Goal: Transaction & Acquisition: Purchase product/service

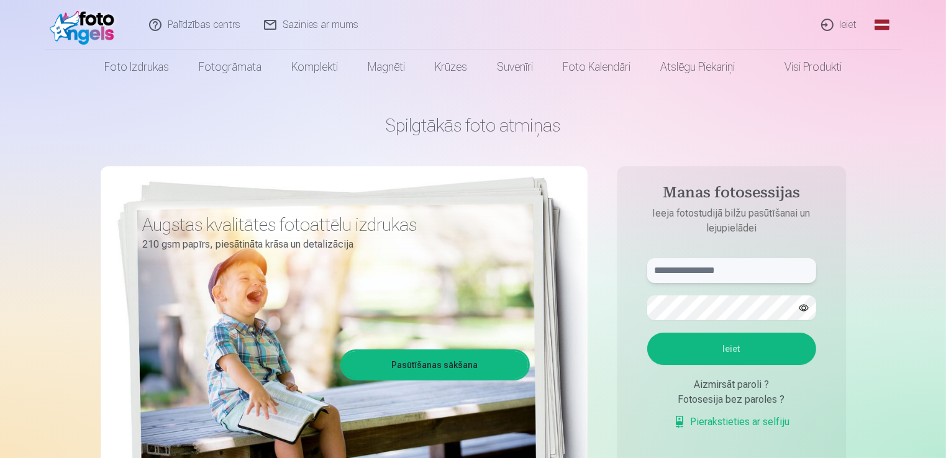
click at [731, 270] on input "text" at bounding box center [731, 270] width 169 height 25
type input "**********"
click at [704, 350] on button "Ieiet" at bounding box center [731, 349] width 169 height 32
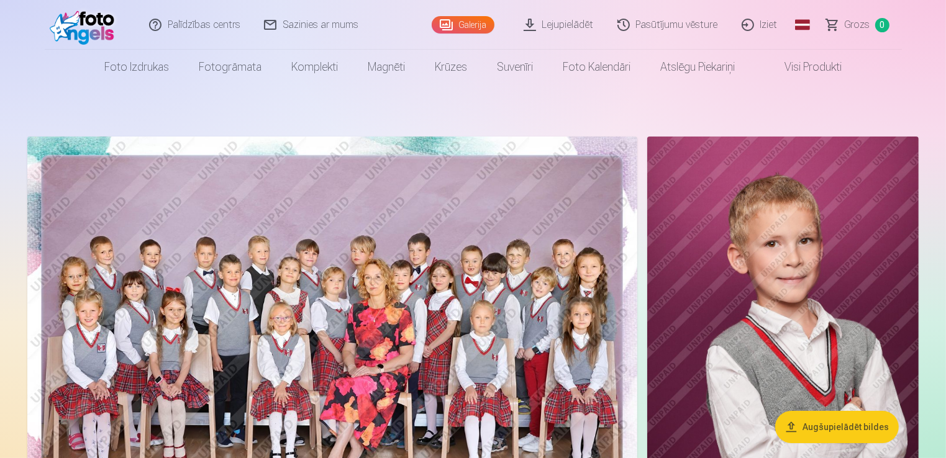
click at [425, 302] on img at bounding box center [332, 340] width 610 height 407
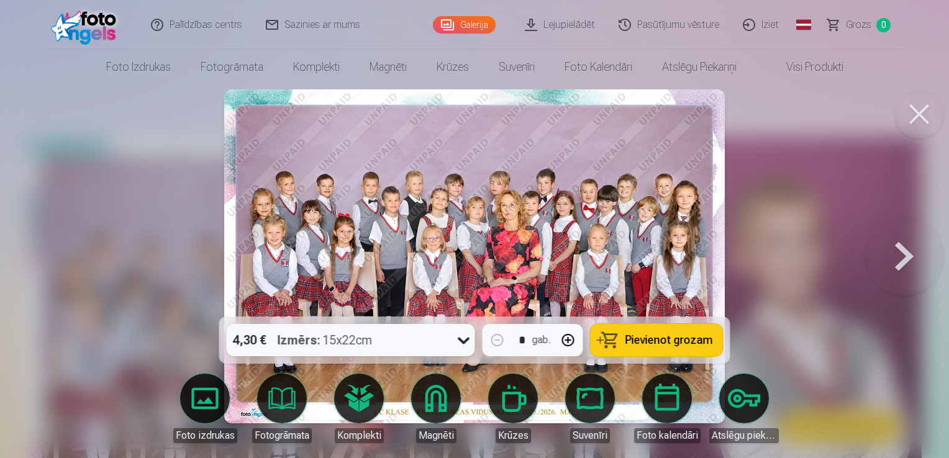
click at [511, 210] on img at bounding box center [474, 256] width 501 height 334
click at [637, 343] on span "Pievienot grozam" at bounding box center [669, 340] width 88 height 11
click at [911, 118] on button at bounding box center [919, 114] width 50 height 50
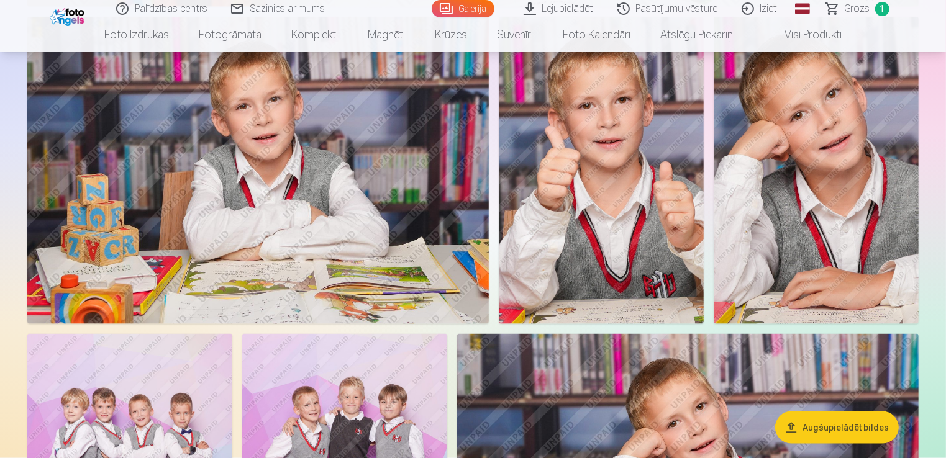
scroll to position [1538, 0]
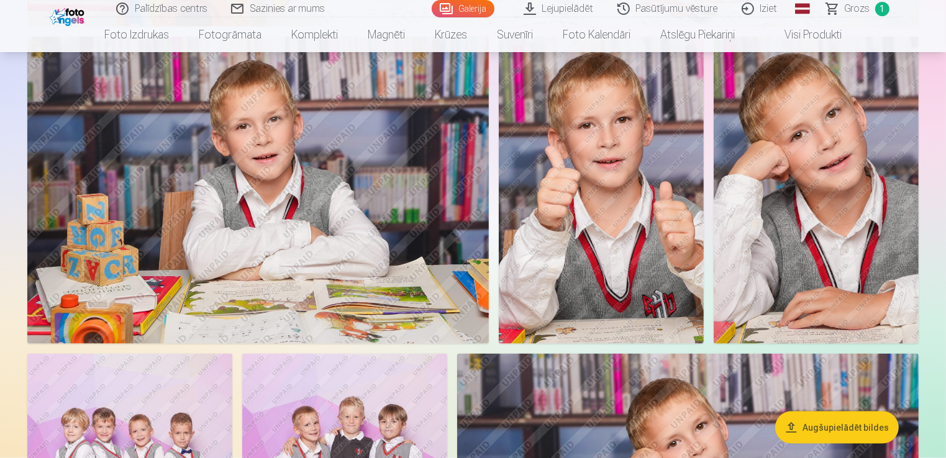
click at [532, 268] on img at bounding box center [601, 190] width 205 height 307
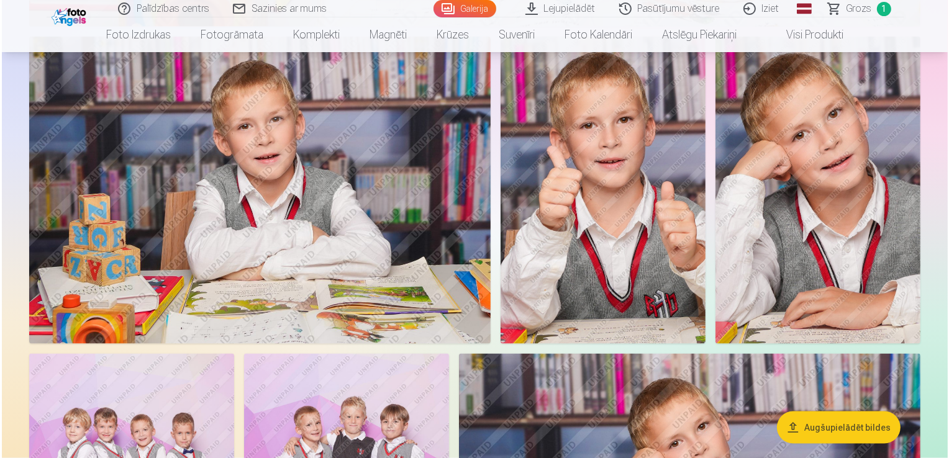
scroll to position [1541, 0]
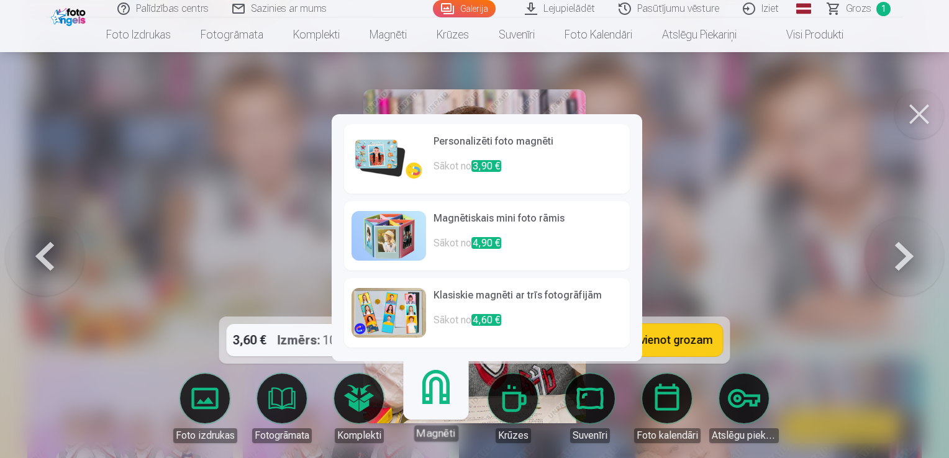
click at [510, 161] on p "Sākot no 3,90 €" at bounding box center [528, 171] width 189 height 25
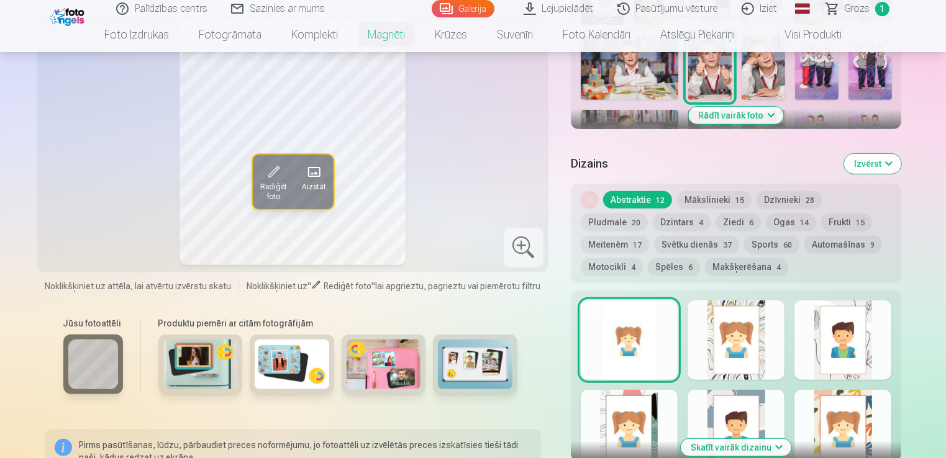
scroll to position [465, 0]
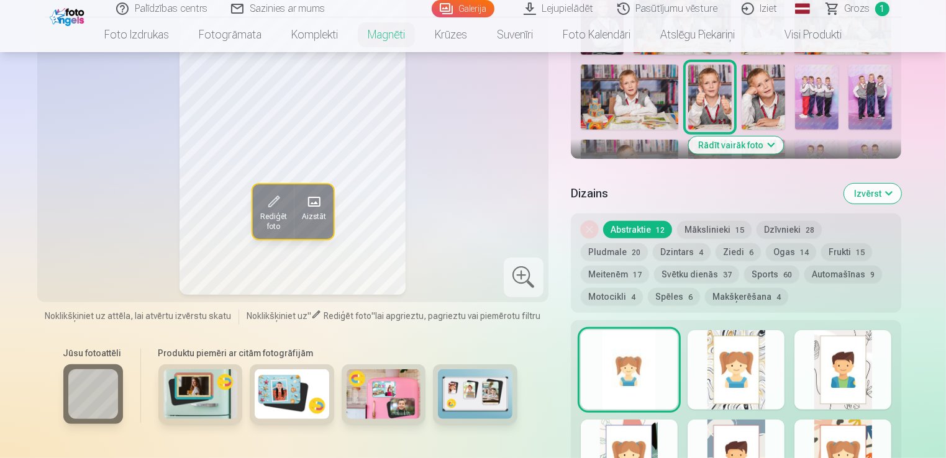
click at [783, 277] on span "60" at bounding box center [787, 275] width 9 height 9
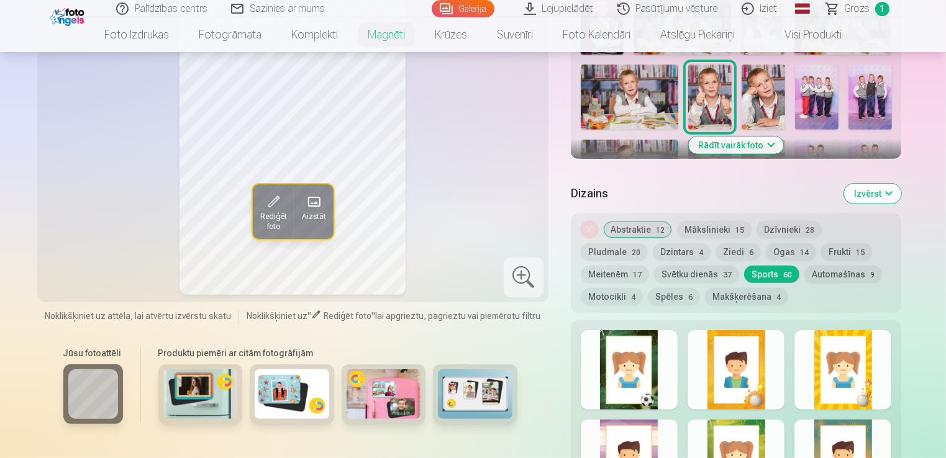
click at [630, 357] on div at bounding box center [629, 370] width 97 height 80
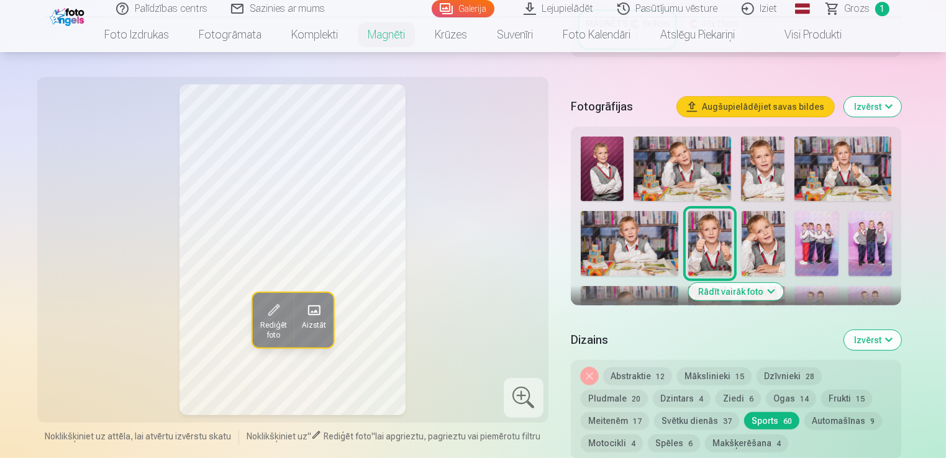
scroll to position [324, 0]
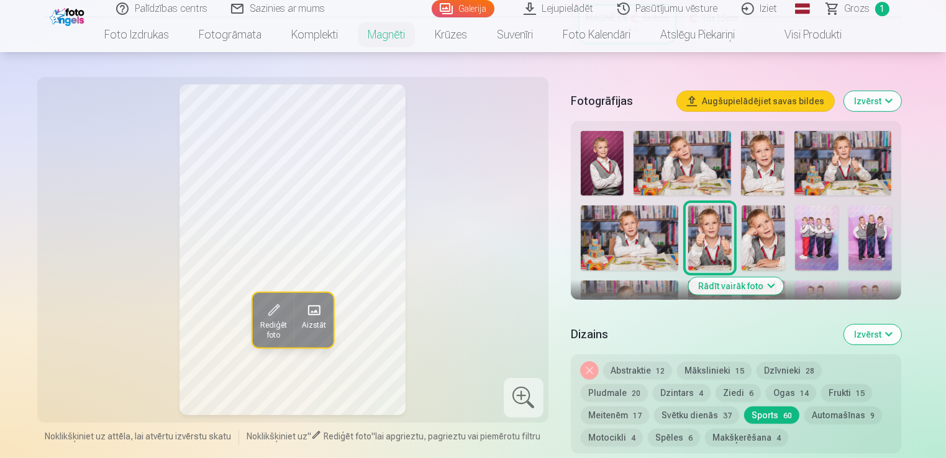
click at [760, 220] on img at bounding box center [763, 238] width 43 height 65
click at [738, 292] on button "Rādīt vairāk foto" at bounding box center [736, 286] width 95 height 17
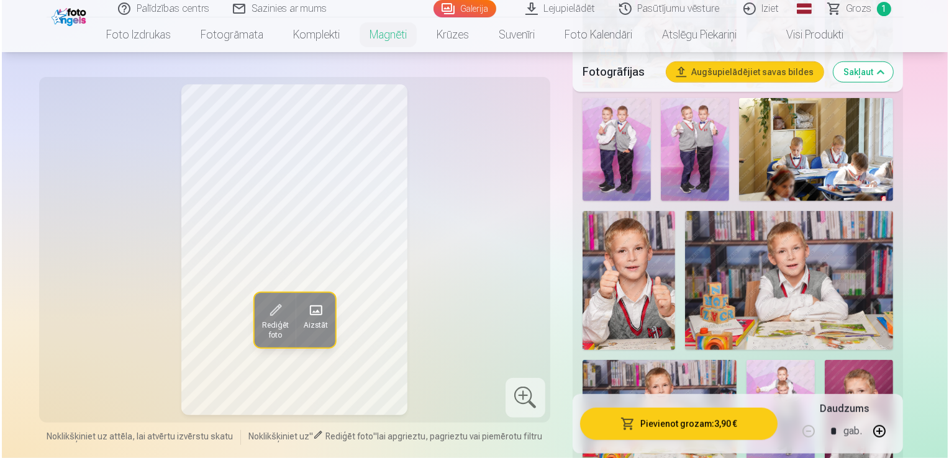
scroll to position [822, 0]
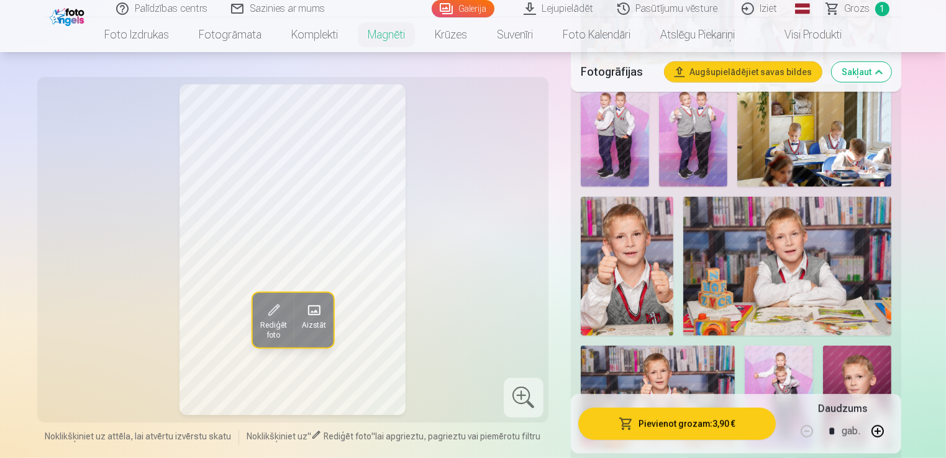
click at [642, 247] on img at bounding box center [627, 266] width 93 height 139
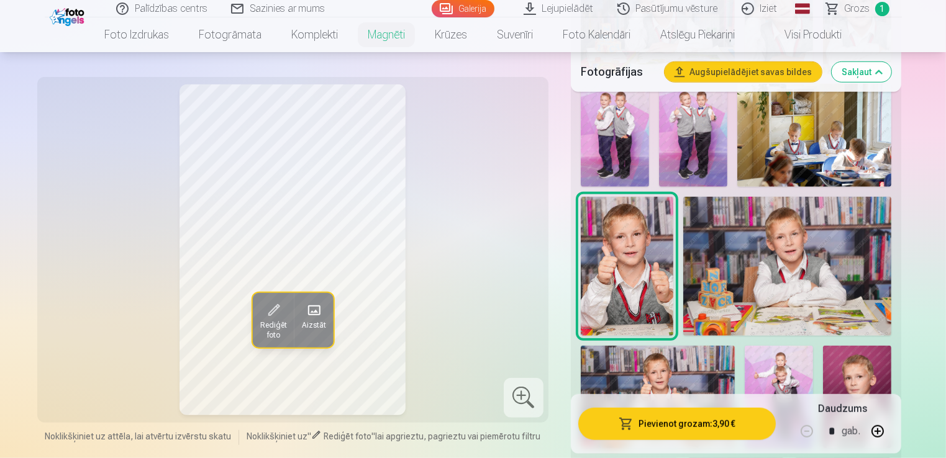
click at [740, 421] on button "Pievienot grozam : 3,90 €" at bounding box center [677, 423] width 198 height 32
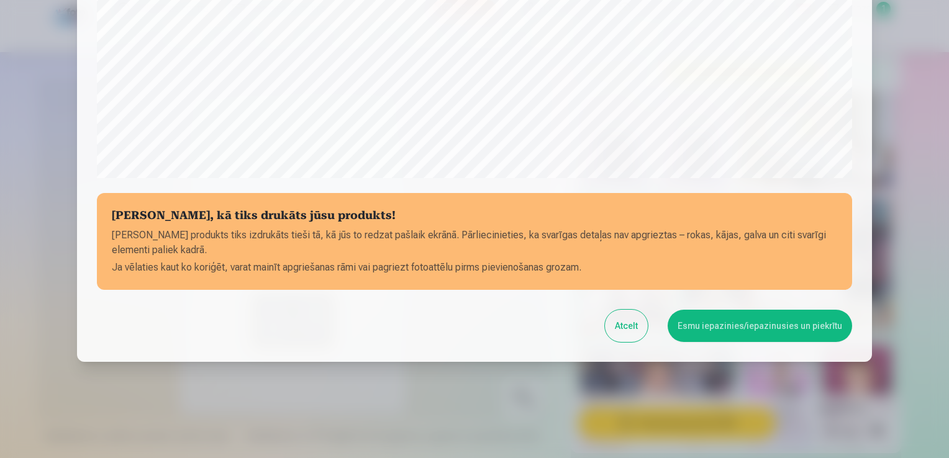
scroll to position [435, 0]
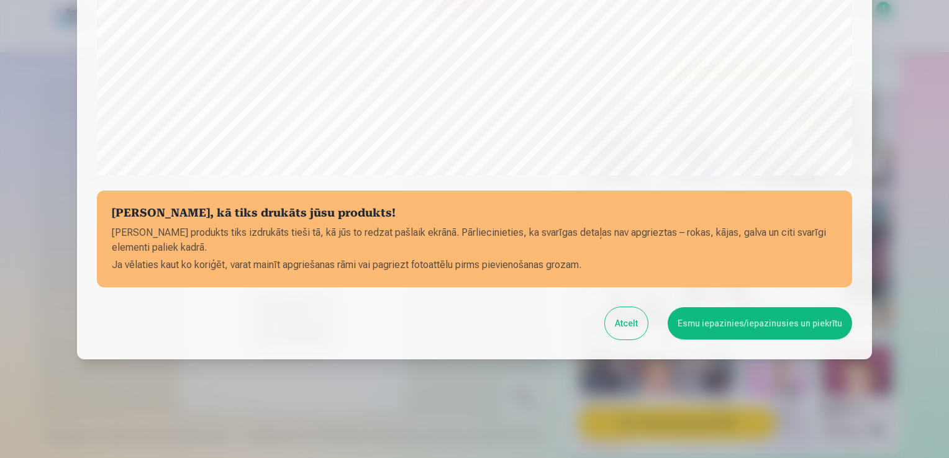
click at [723, 322] on button "Esmu iepazinies/iepazinusies un piekrītu" at bounding box center [760, 323] width 184 height 32
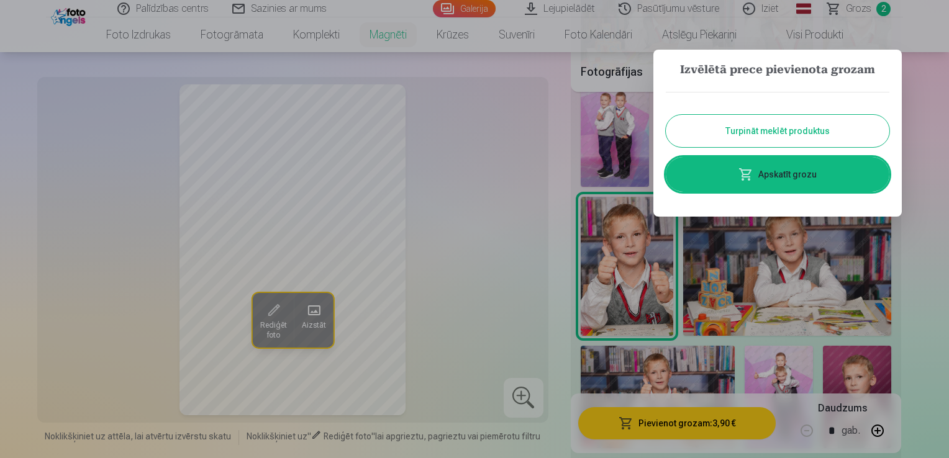
click at [920, 133] on div at bounding box center [474, 229] width 949 height 458
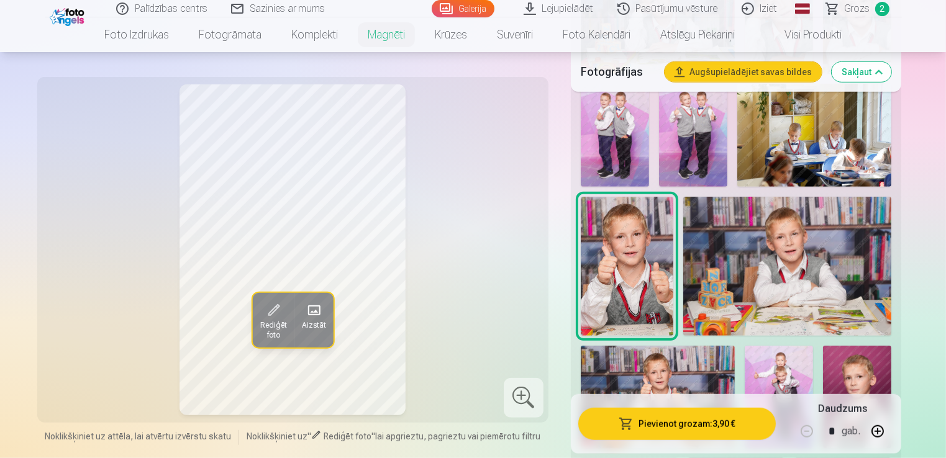
click at [874, 430] on button "button" at bounding box center [878, 431] width 30 height 30
click at [814, 423] on button "button" at bounding box center [807, 431] width 30 height 30
click at [880, 432] on button "button" at bounding box center [878, 431] width 30 height 30
type input "*"
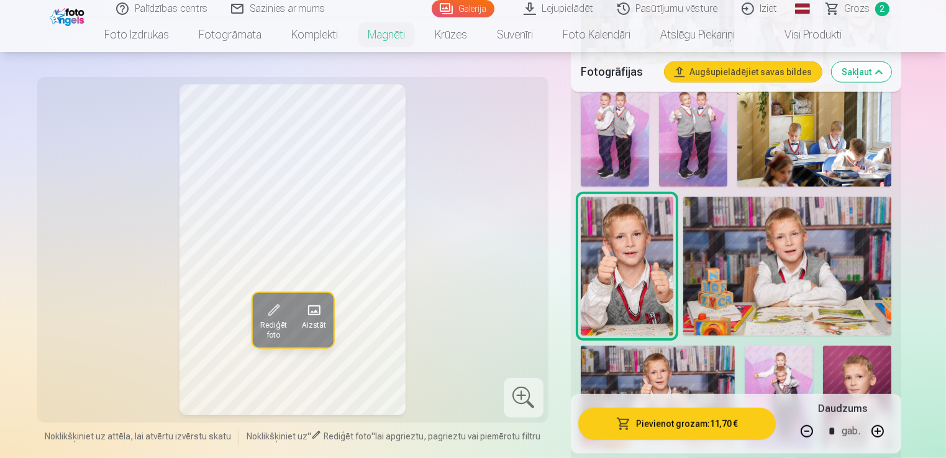
click at [703, 419] on button "Pievienot grozam : 11,70 €" at bounding box center [677, 423] width 198 height 32
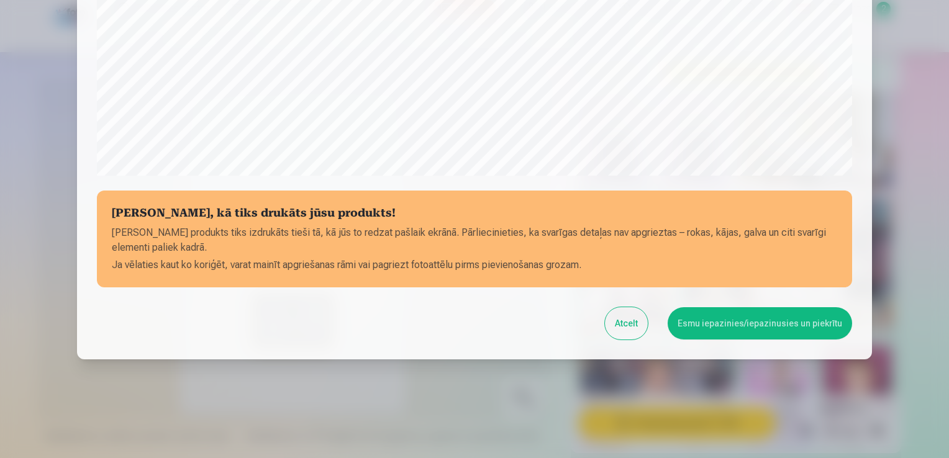
click at [735, 337] on button "Esmu iepazinies/iepazinusies un piekrītu" at bounding box center [760, 323] width 184 height 32
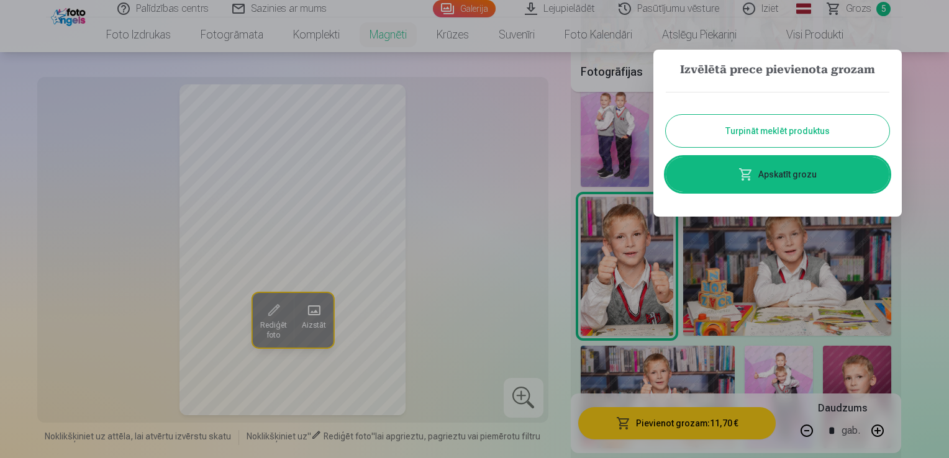
click at [826, 137] on button "Turpināt meklēt produktus" at bounding box center [778, 131] width 224 height 32
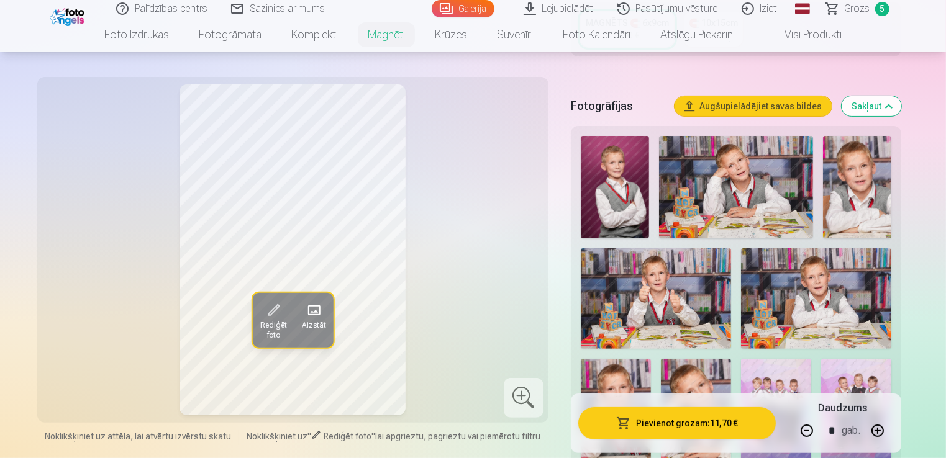
scroll to position [347, 0]
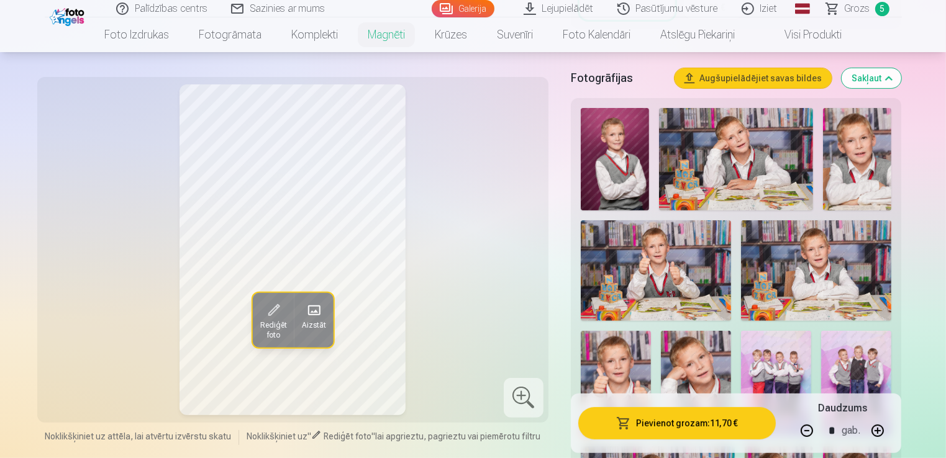
click at [798, 359] on img at bounding box center [776, 384] width 70 height 106
click at [859, 363] on img at bounding box center [856, 384] width 70 height 106
click at [793, 363] on img at bounding box center [776, 384] width 70 height 106
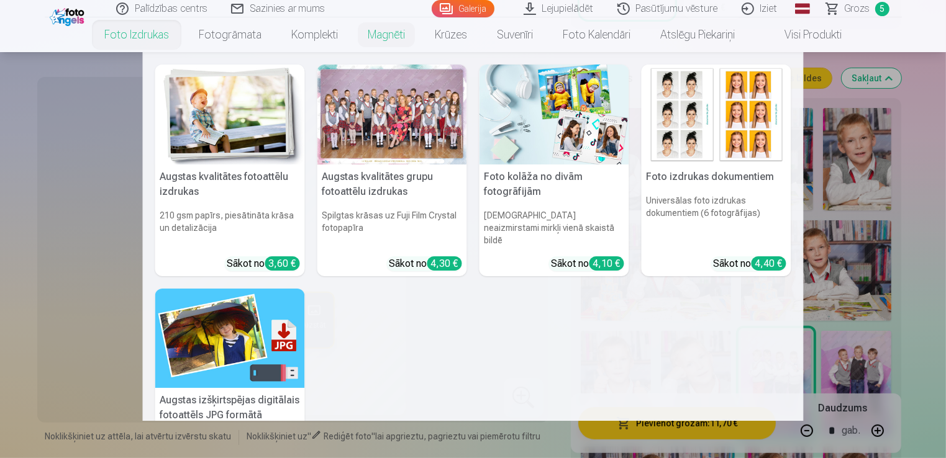
click at [150, 39] on link "Foto izdrukas" at bounding box center [136, 34] width 94 height 35
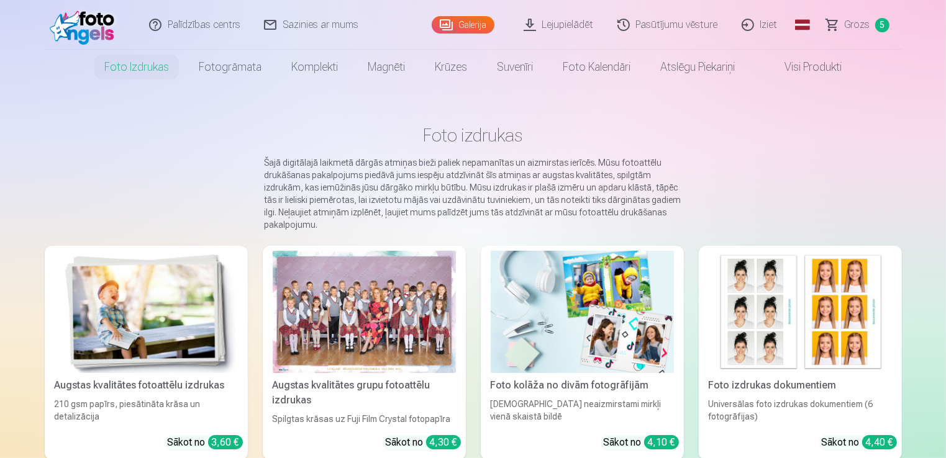
click at [481, 23] on link "Galerija" at bounding box center [463, 24] width 63 height 17
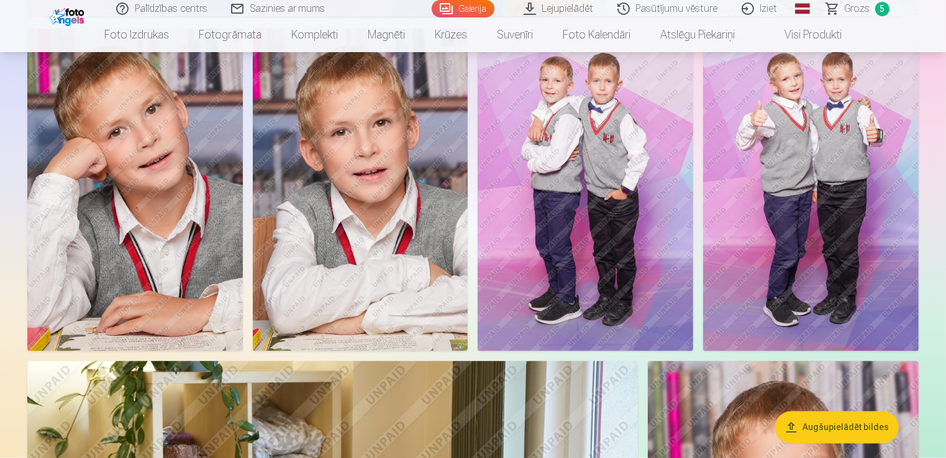
scroll to position [2191, 0]
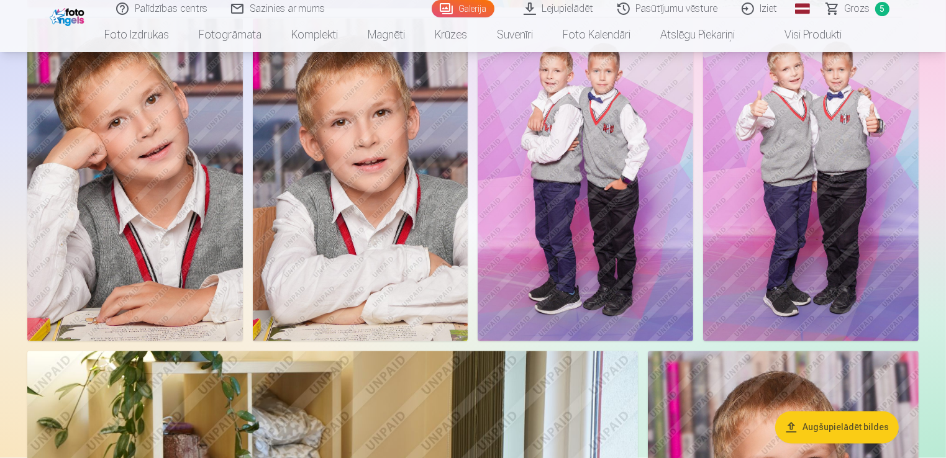
click at [817, 139] on img at bounding box center [811, 180] width 216 height 323
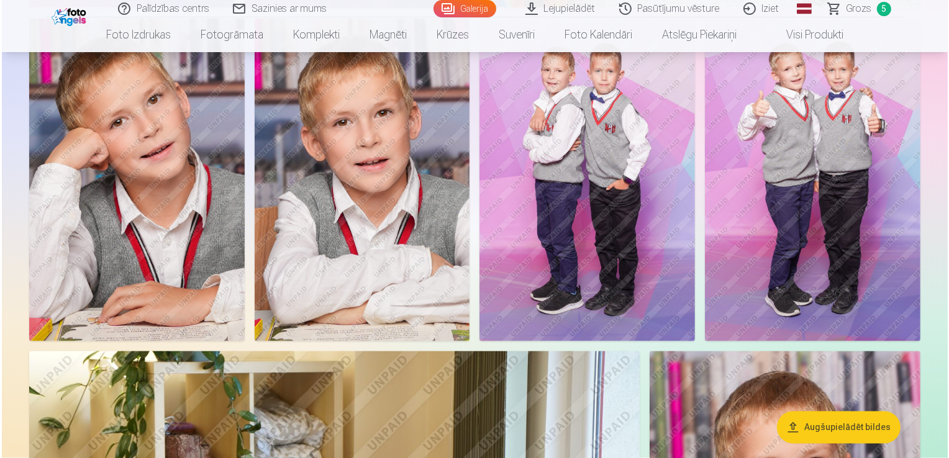
scroll to position [2197, 0]
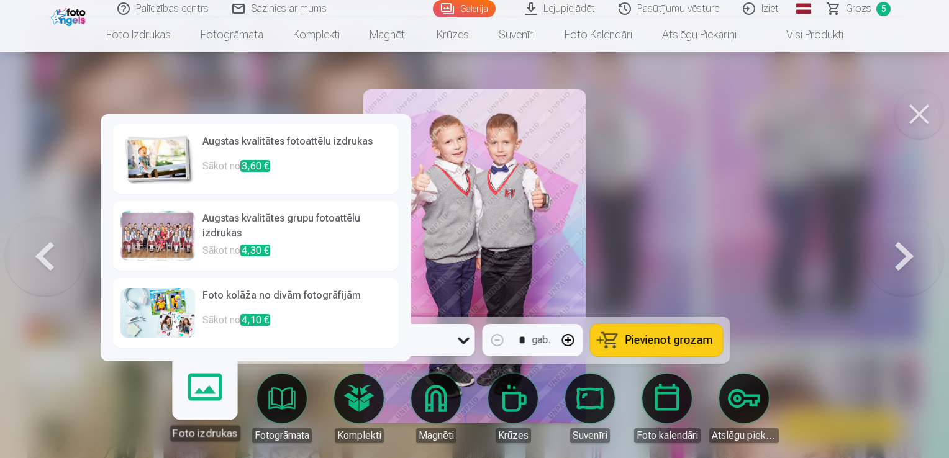
click at [224, 412] on link "Foto izdrukas" at bounding box center [204, 403] width 76 height 76
click at [311, 168] on p "Sākot no 3,60 €" at bounding box center [296, 171] width 189 height 25
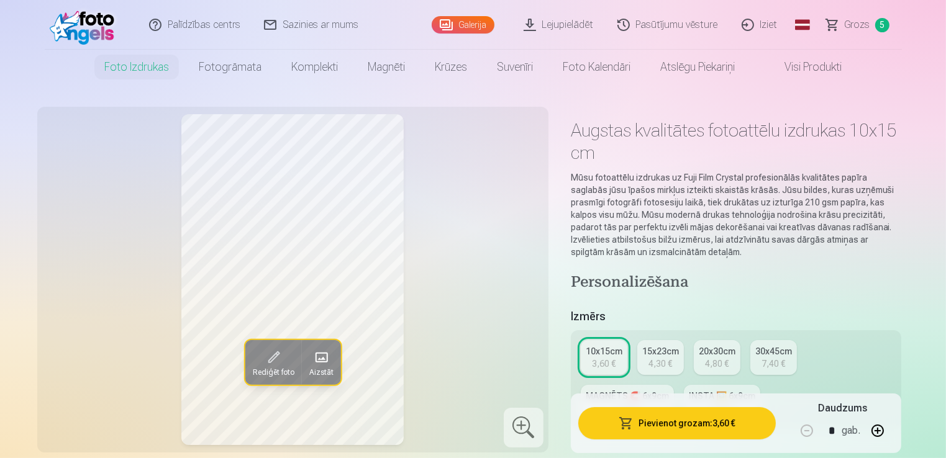
click at [652, 434] on button "Pievienot grozam : 3,60 €" at bounding box center [677, 423] width 198 height 32
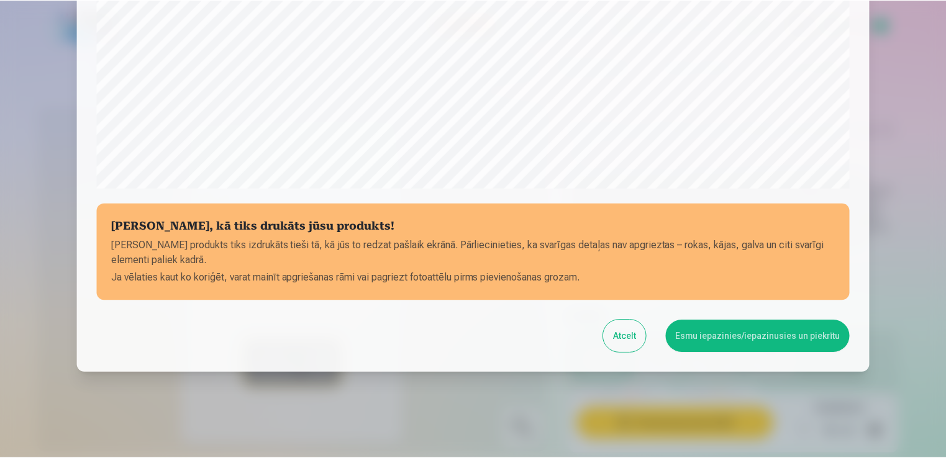
scroll to position [435, 0]
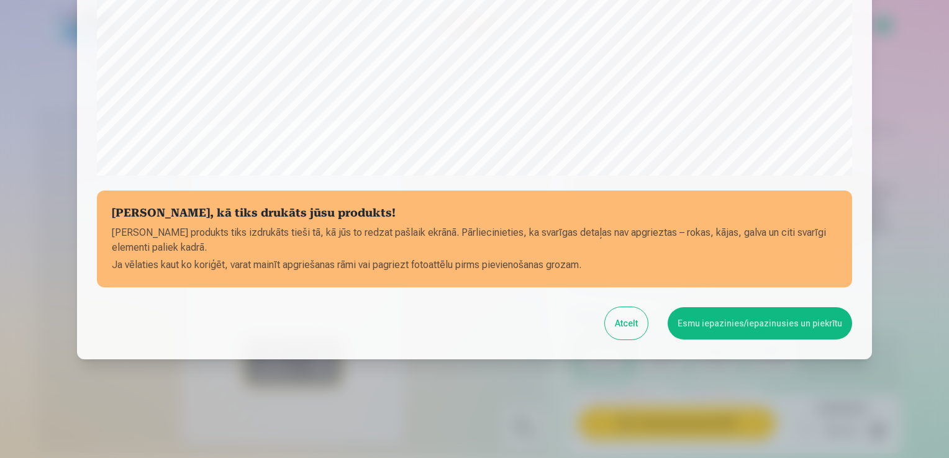
click at [720, 335] on button "Esmu iepazinies/iepazinusies un piekrītu" at bounding box center [760, 323] width 184 height 32
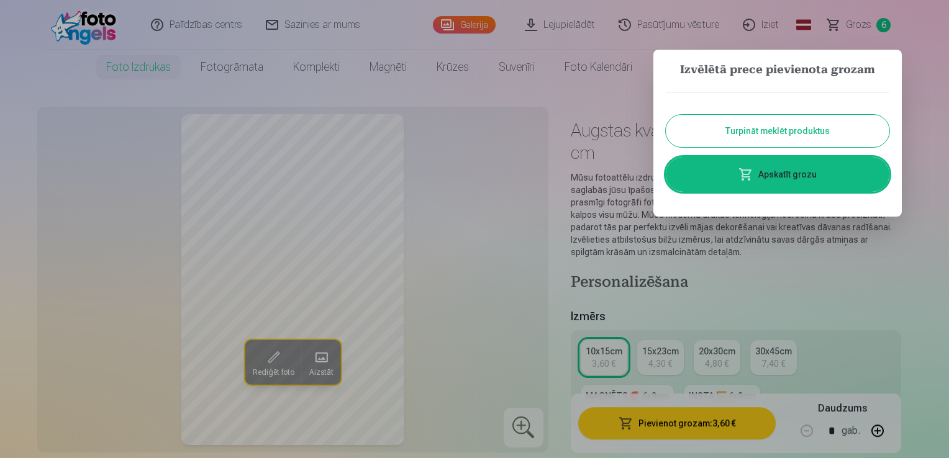
click at [817, 140] on button "Turpināt meklēt produktus" at bounding box center [778, 131] width 224 height 32
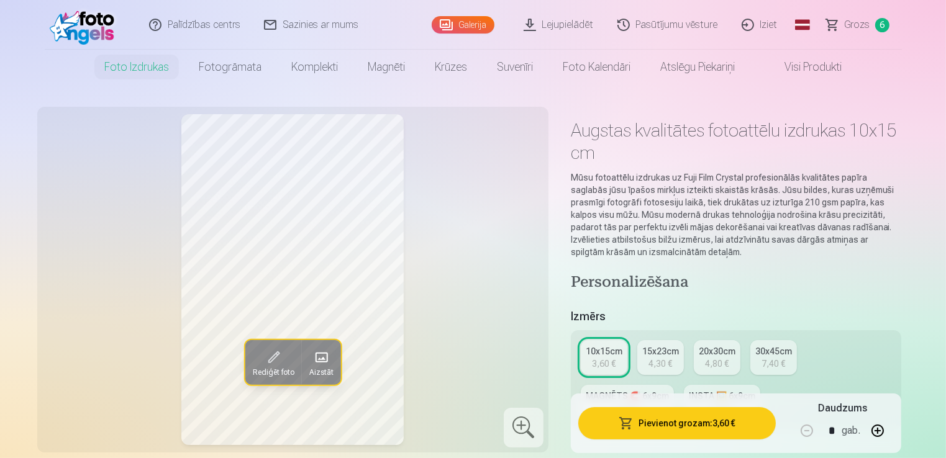
click at [472, 25] on link "Galerija" at bounding box center [463, 24] width 63 height 17
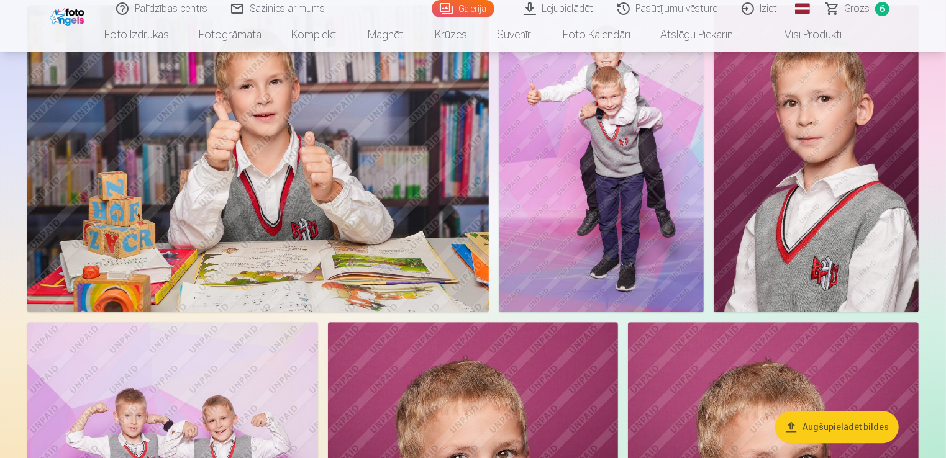
scroll to position [3538, 0]
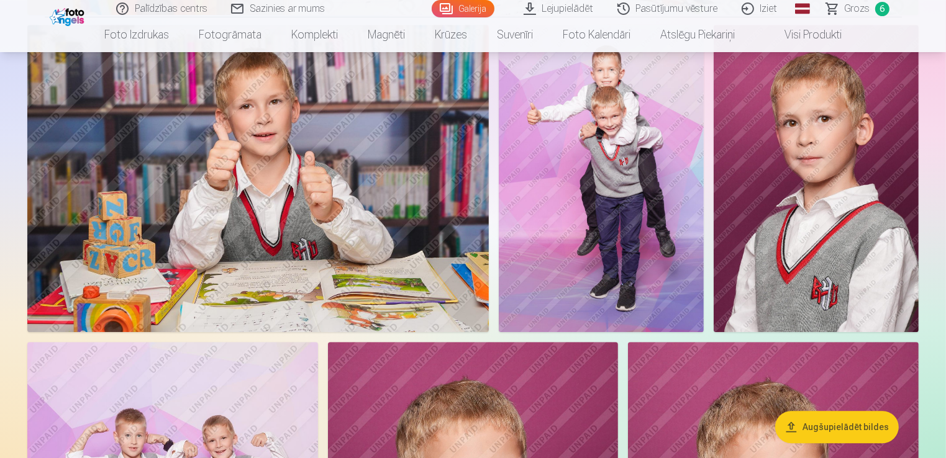
click at [815, 191] on img at bounding box center [816, 178] width 205 height 307
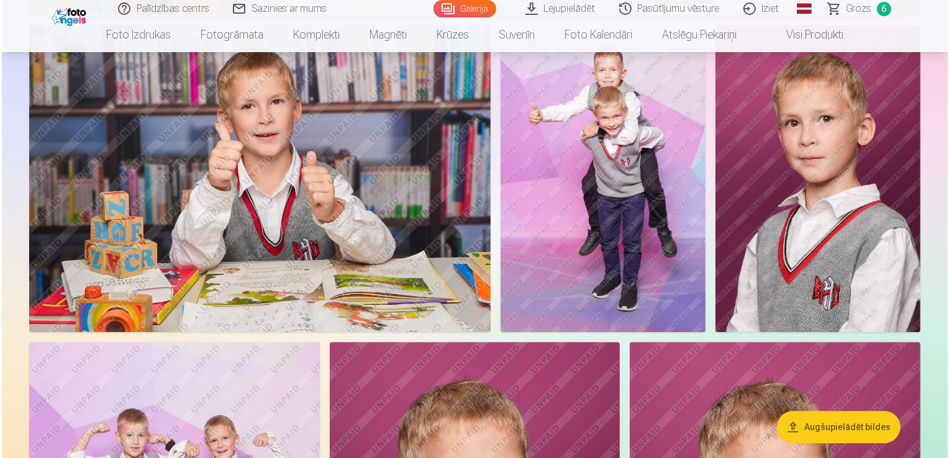
scroll to position [3548, 0]
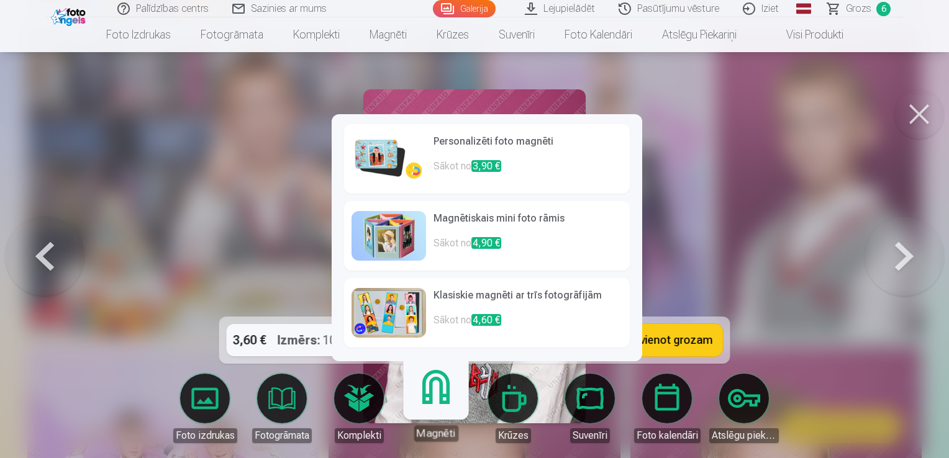
click at [428, 416] on link "Magnēti" at bounding box center [436, 403] width 76 height 76
click at [449, 173] on p "Sākot no 3,90 €" at bounding box center [528, 171] width 189 height 25
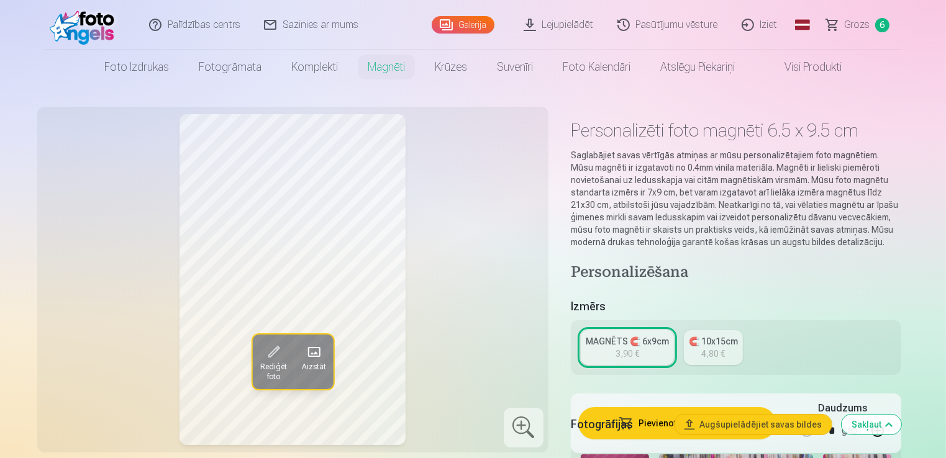
click at [658, 419] on h5 "Fotogrāfijas" at bounding box center [618, 424] width 94 height 17
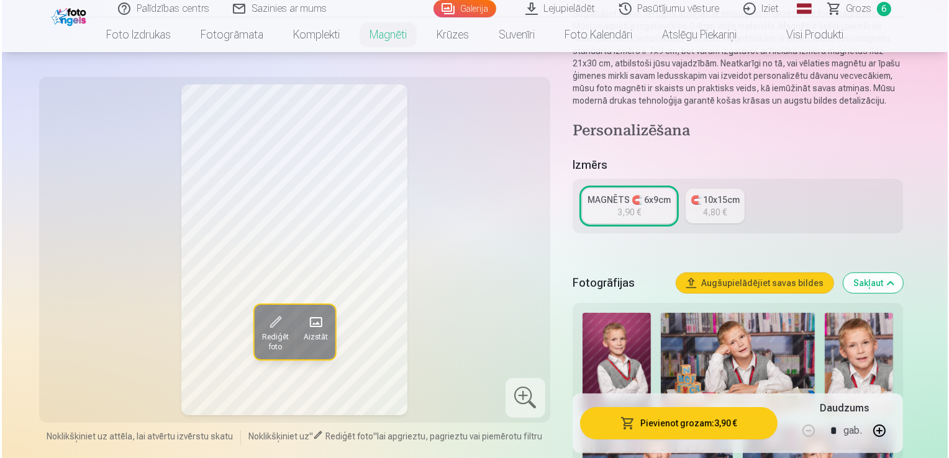
scroll to position [120, 0]
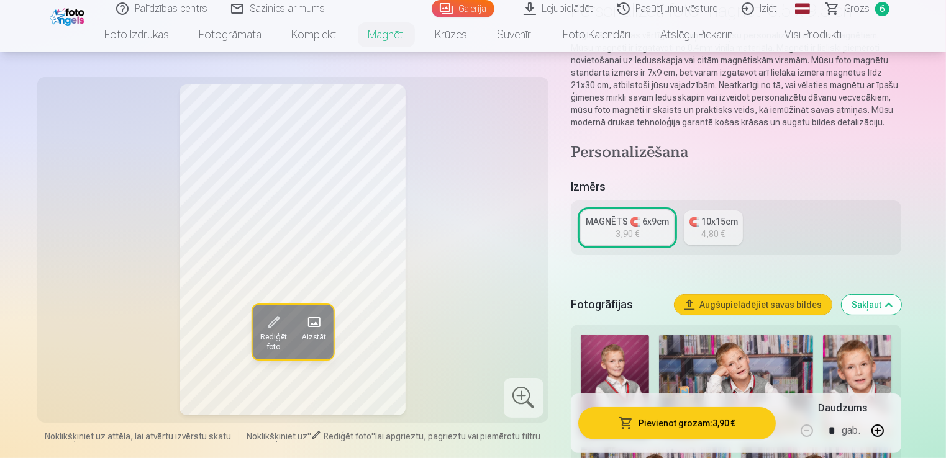
click at [650, 423] on button "Pievienot grozam : 3,90 €" at bounding box center [677, 423] width 198 height 32
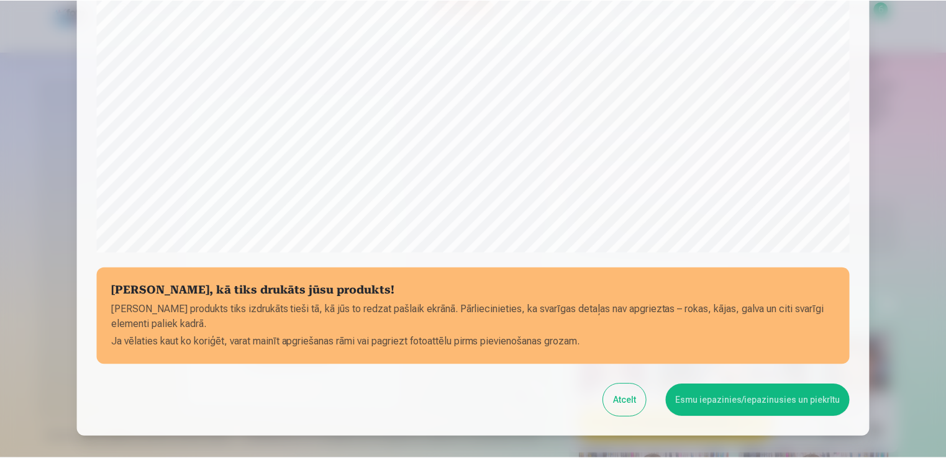
scroll to position [435, 0]
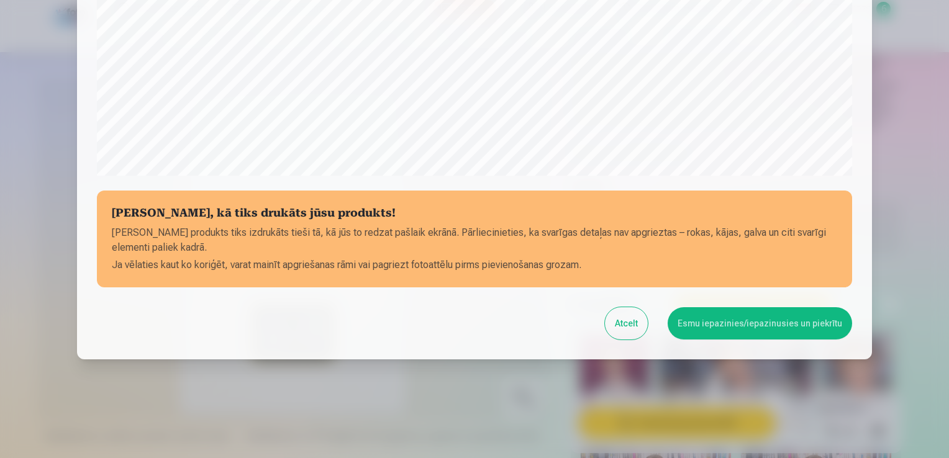
click at [708, 326] on button "Esmu iepazinies/iepazinusies un piekrītu" at bounding box center [760, 323] width 184 height 32
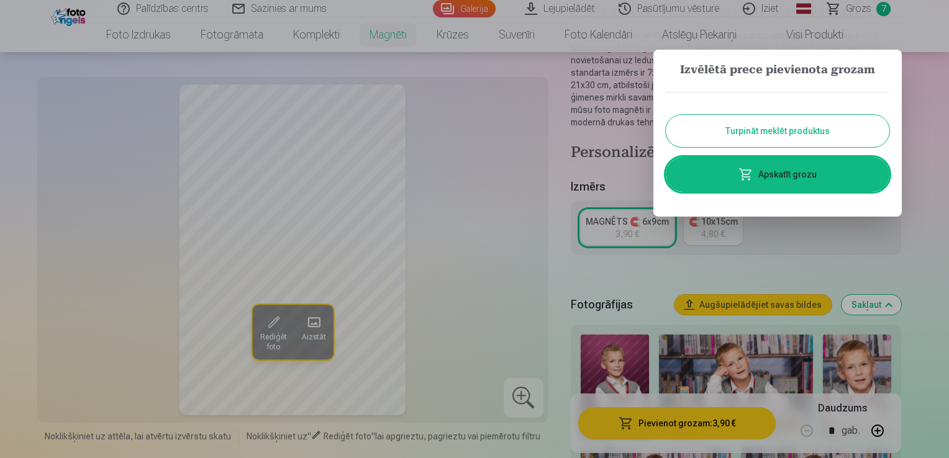
click at [784, 127] on button "Turpināt meklēt produktus" at bounding box center [778, 131] width 224 height 32
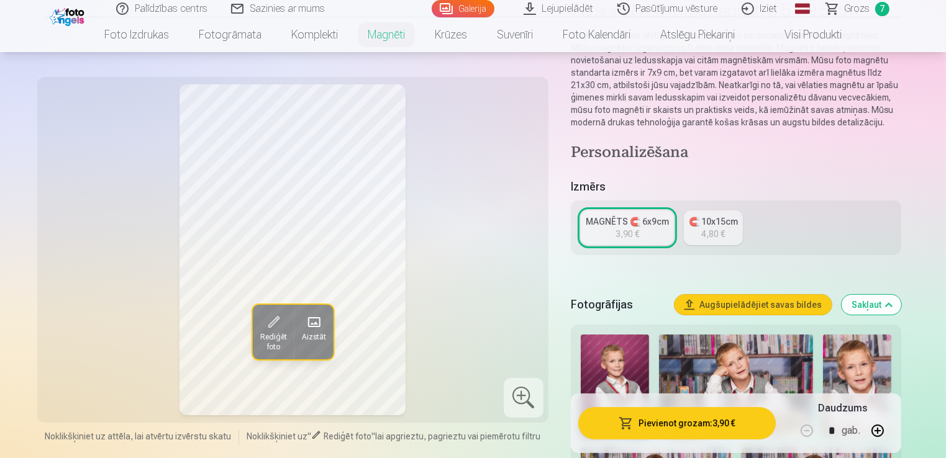
click at [473, 4] on link "Galerija" at bounding box center [463, 8] width 63 height 17
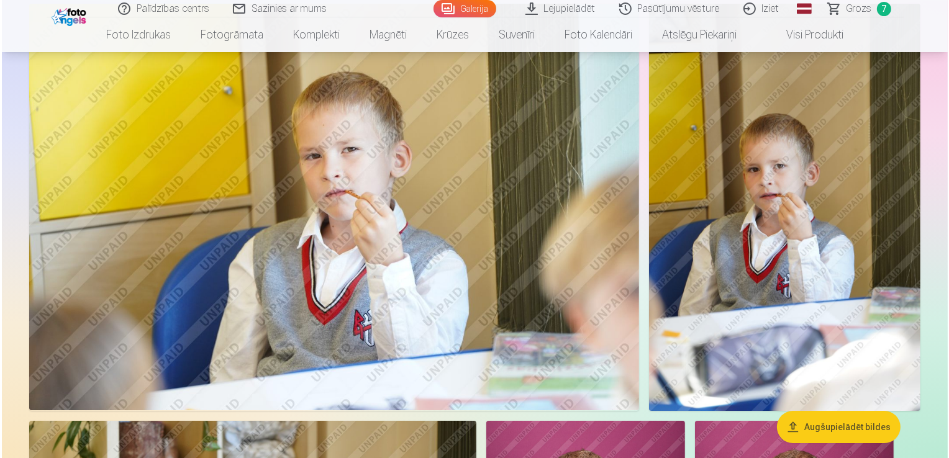
scroll to position [3901, 0]
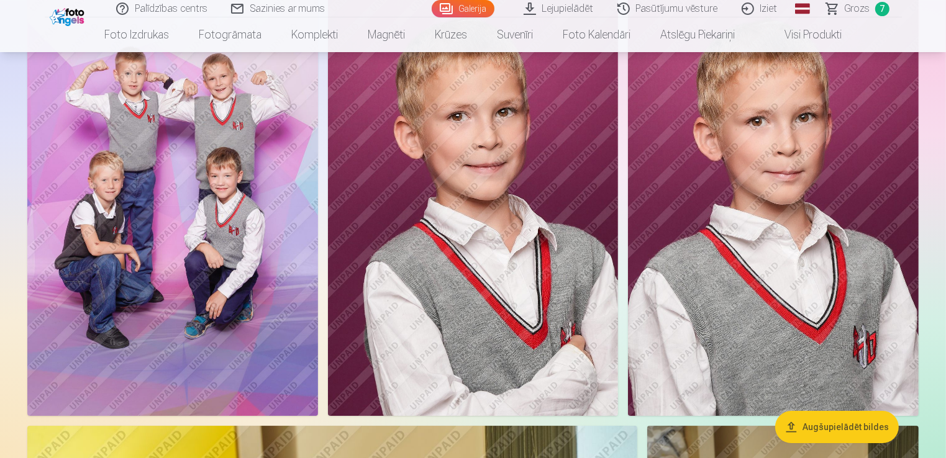
click at [217, 224] on img at bounding box center [172, 198] width 291 height 436
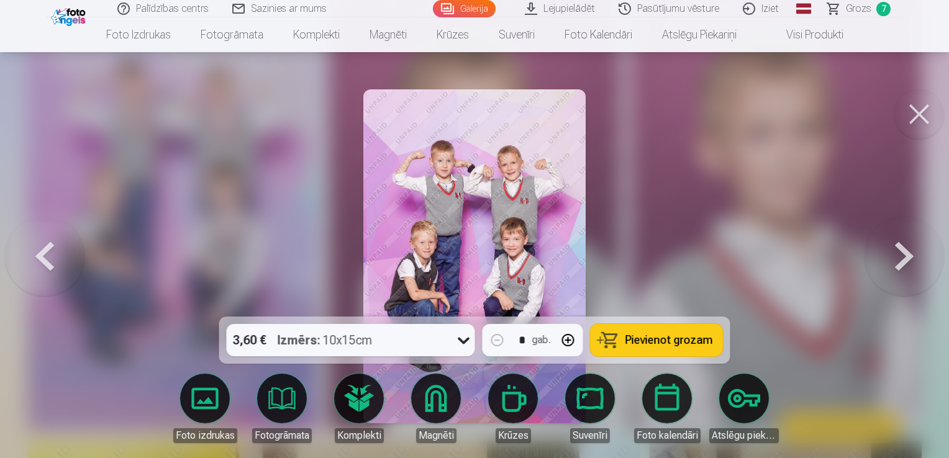
click at [624, 348] on button "Pievienot grozam" at bounding box center [657, 340] width 132 height 32
click at [860, 4] on span "Grozs" at bounding box center [858, 8] width 25 height 15
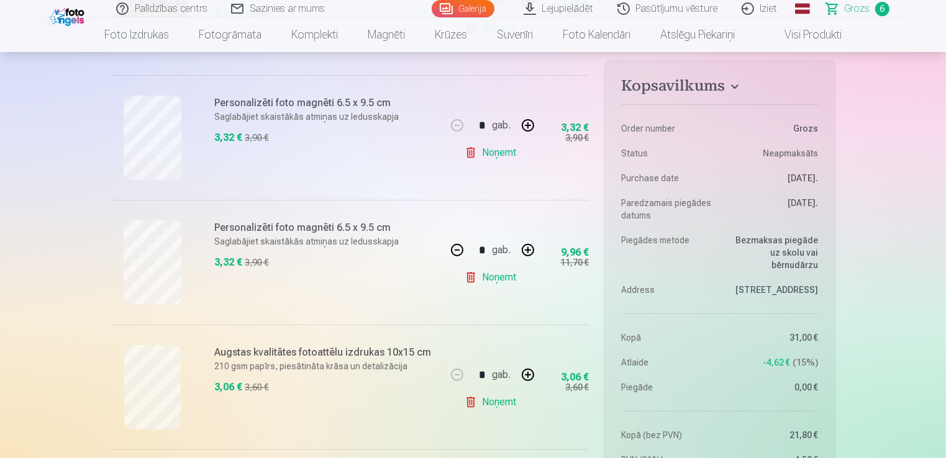
scroll to position [355, 0]
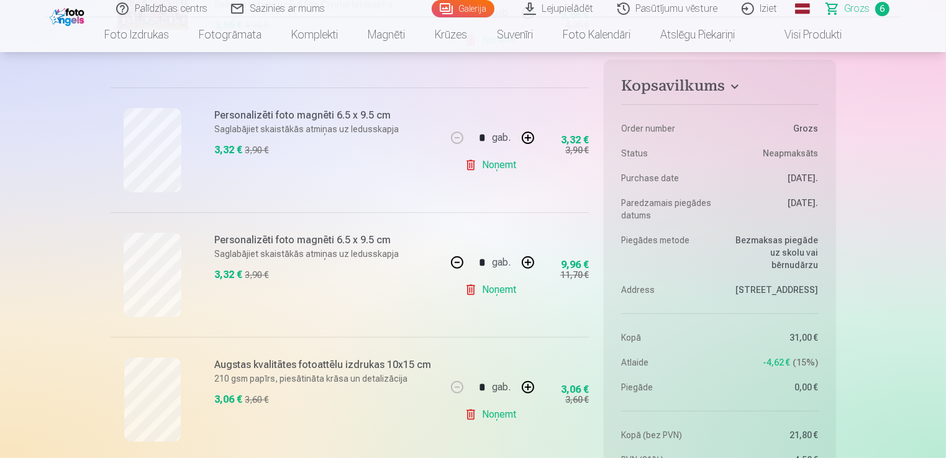
click at [496, 165] on link "Noņemt" at bounding box center [493, 165] width 57 height 25
type input "*"
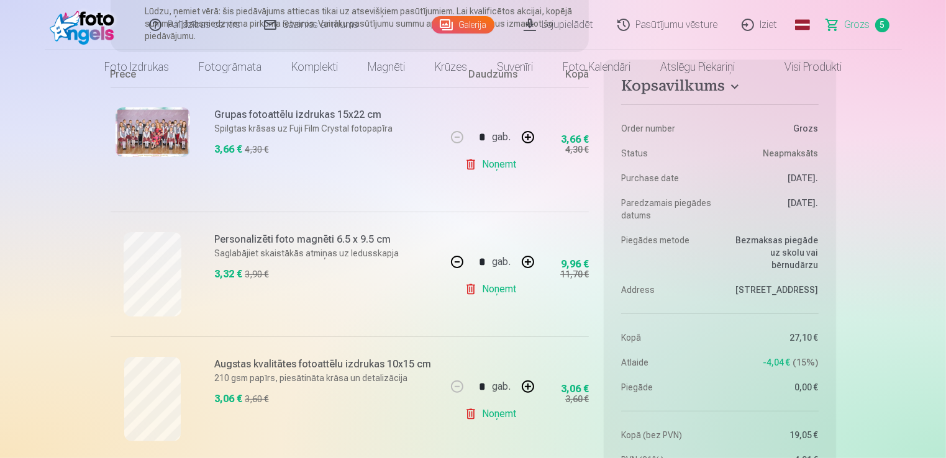
scroll to position [0, 0]
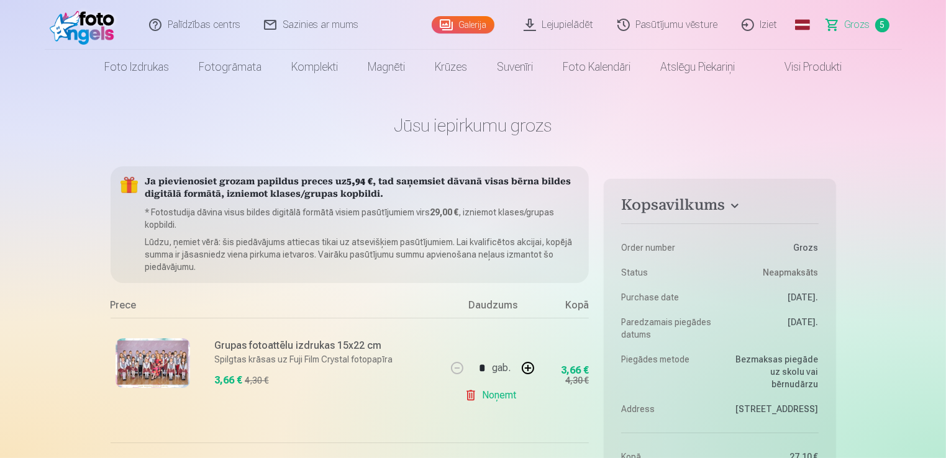
click at [854, 32] on link "Grozs 5" at bounding box center [858, 25] width 87 height 50
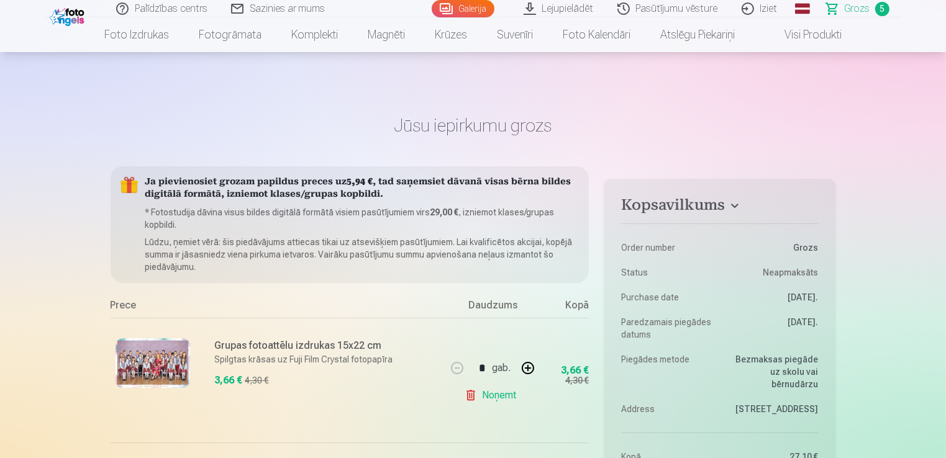
scroll to position [401, 0]
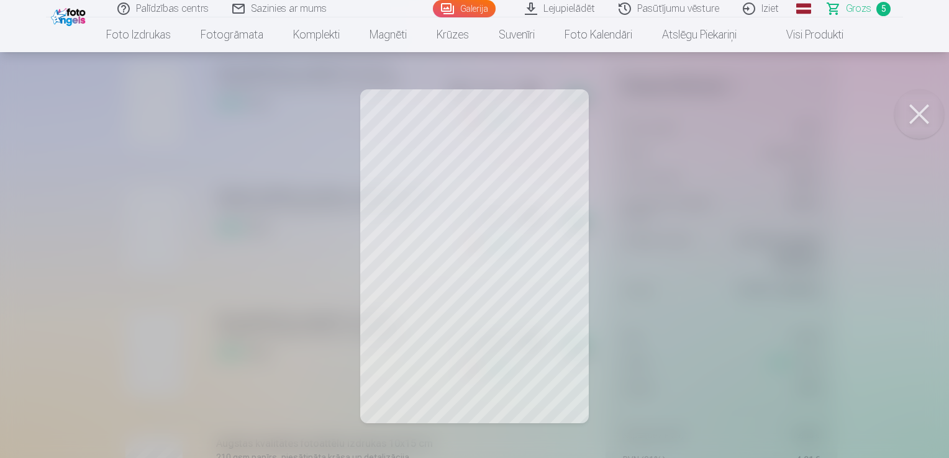
click at [916, 115] on button at bounding box center [919, 114] width 50 height 50
click at [920, 120] on button at bounding box center [919, 114] width 50 height 50
click at [921, 123] on button at bounding box center [919, 114] width 50 height 50
click at [919, 123] on button at bounding box center [919, 114] width 50 height 50
